Goal: Subscribe to service/newsletter

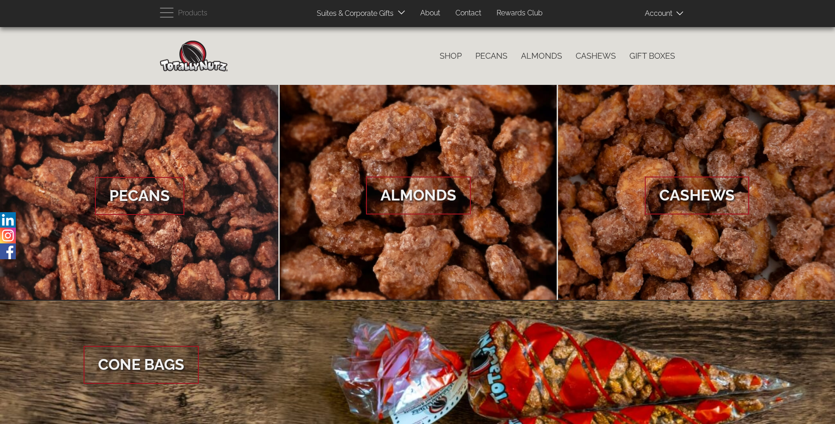
scroll to position [1350, 0]
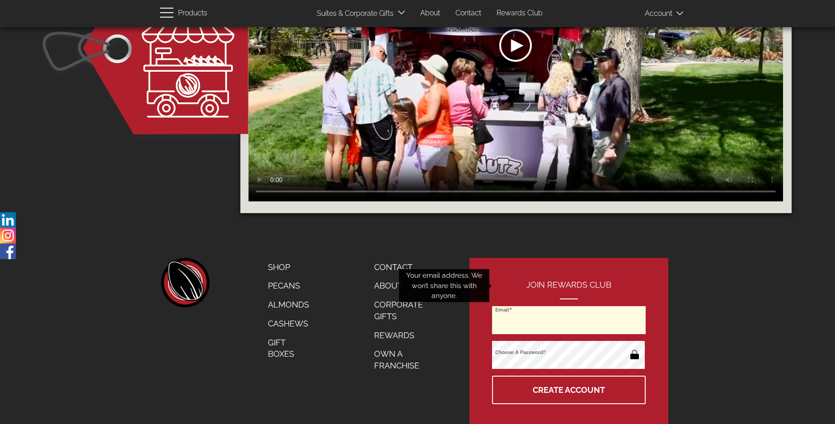
click at [569, 306] on input "Email" at bounding box center [569, 320] width 154 height 28
type input "cherylcvpm@gmail.com"
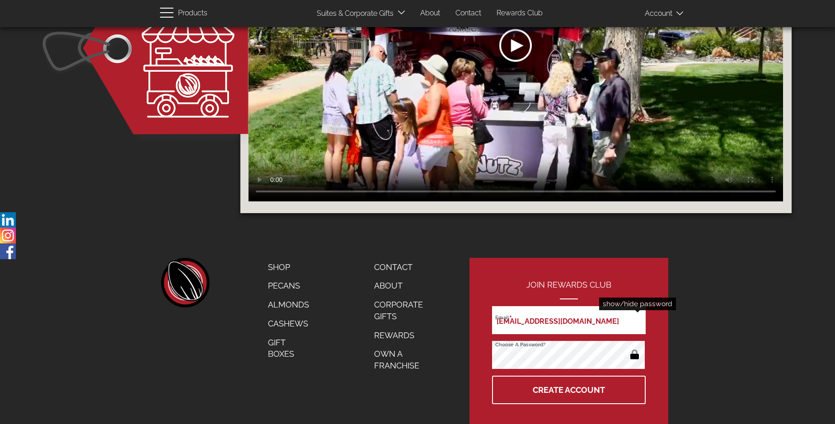
click at [634, 348] on button "button" at bounding box center [635, 355] width 18 height 14
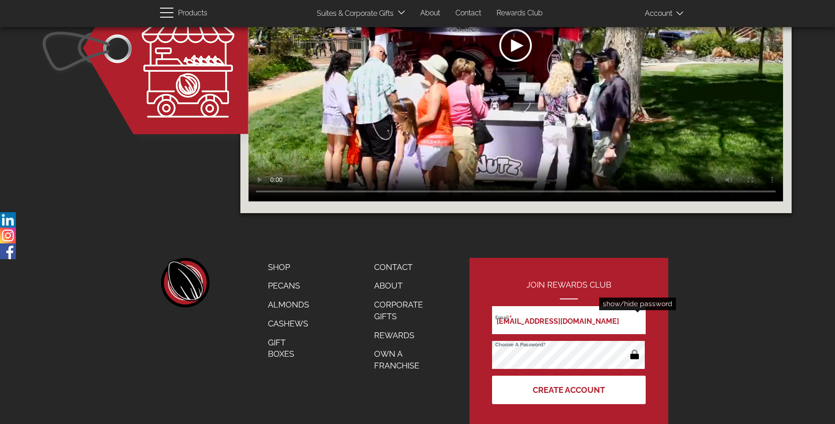
click at [569, 376] on button "Create Account" at bounding box center [569, 390] width 154 height 28
